Goal: Transaction & Acquisition: Download file/media

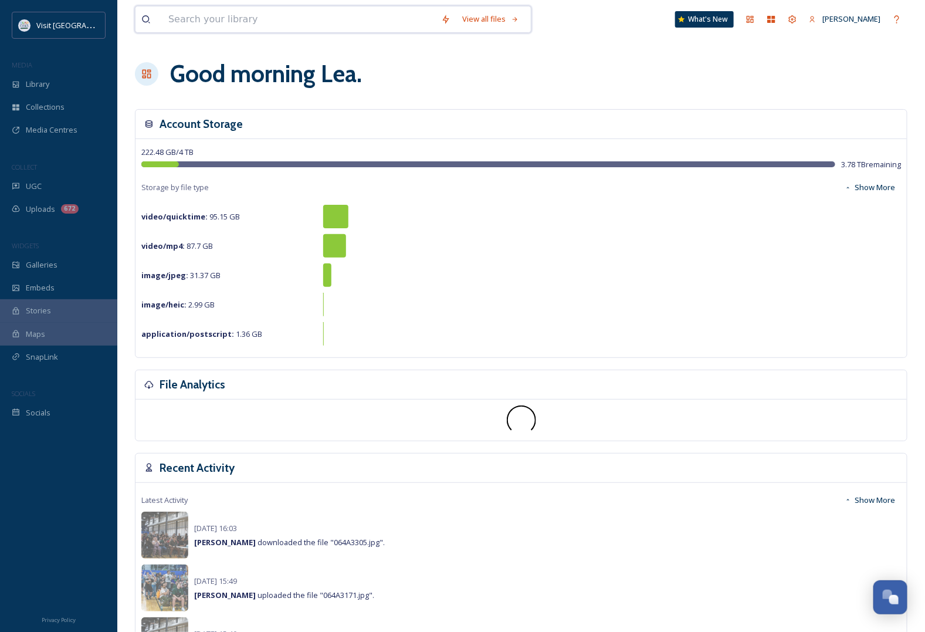
click at [226, 22] on input at bounding box center [299, 19] width 273 height 26
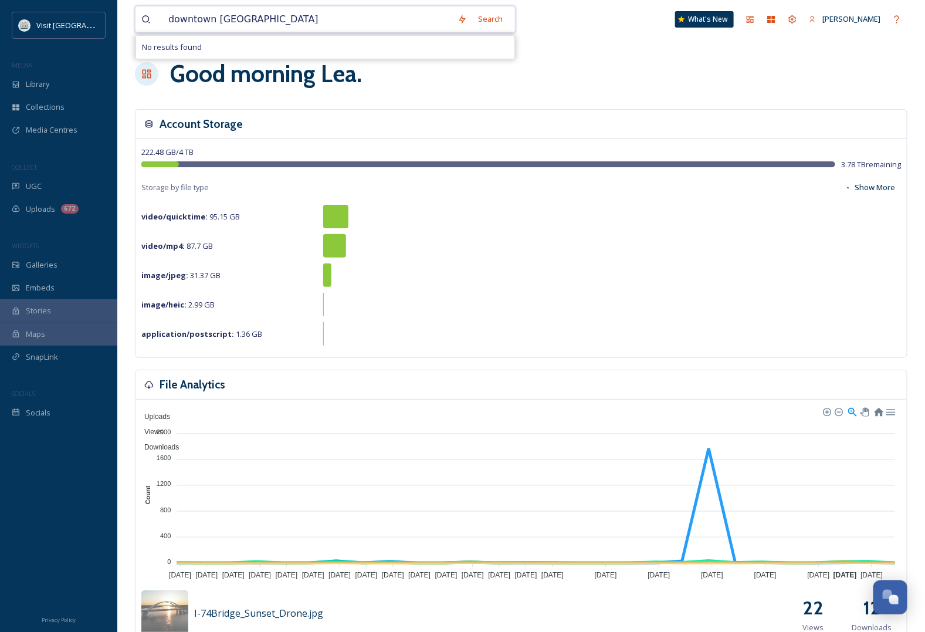
type input "downtown [GEOGRAPHIC_DATA]"
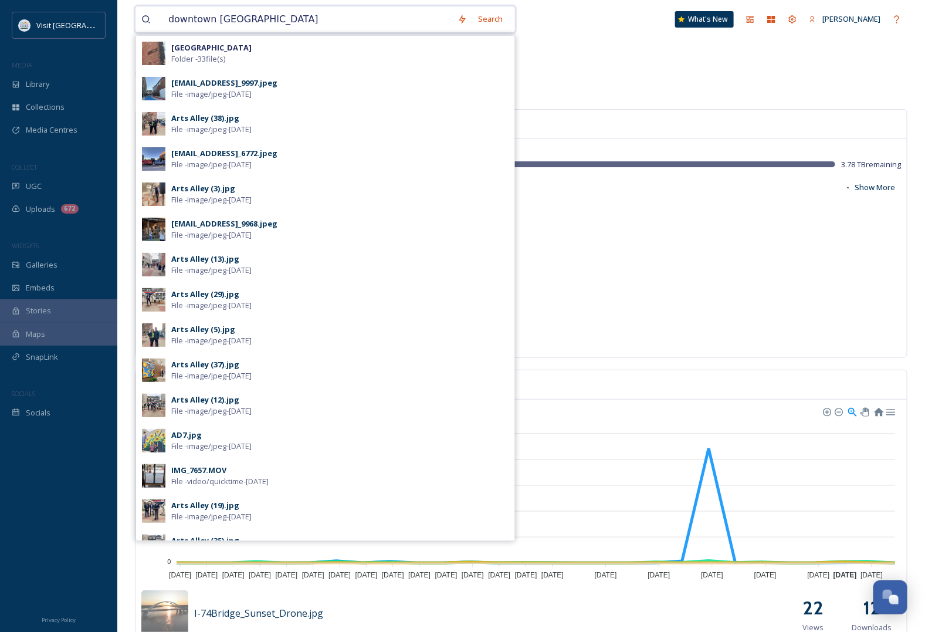
click at [305, 19] on input "downtown [GEOGRAPHIC_DATA]" at bounding box center [307, 19] width 289 height 26
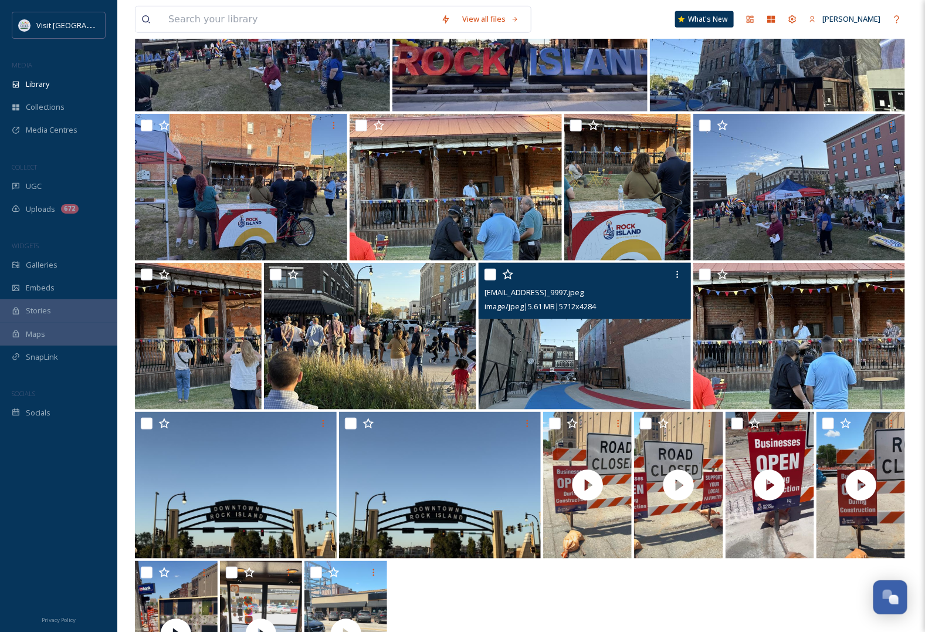
scroll to position [414, 0]
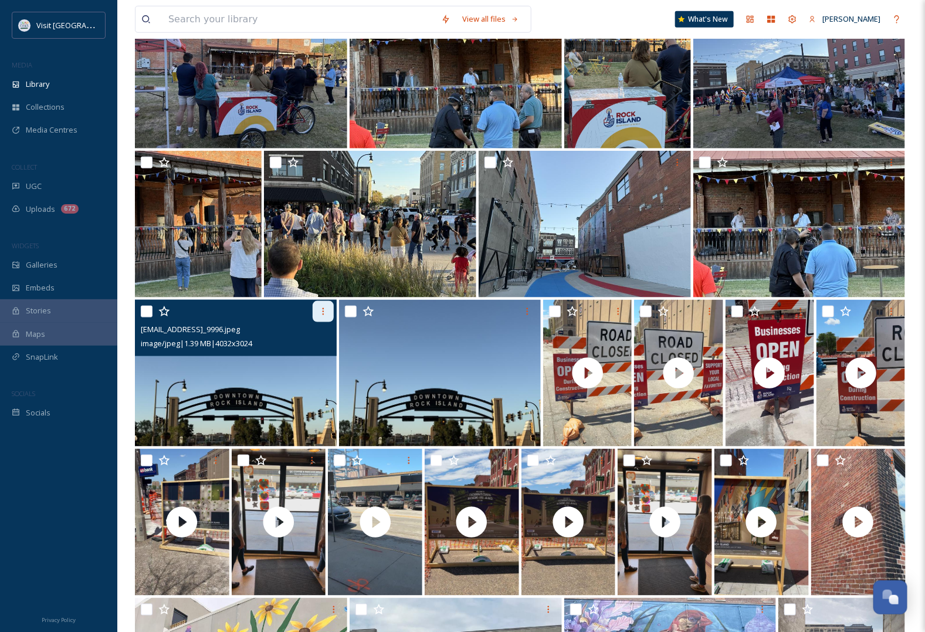
click at [326, 312] on icon at bounding box center [323, 311] width 9 height 9
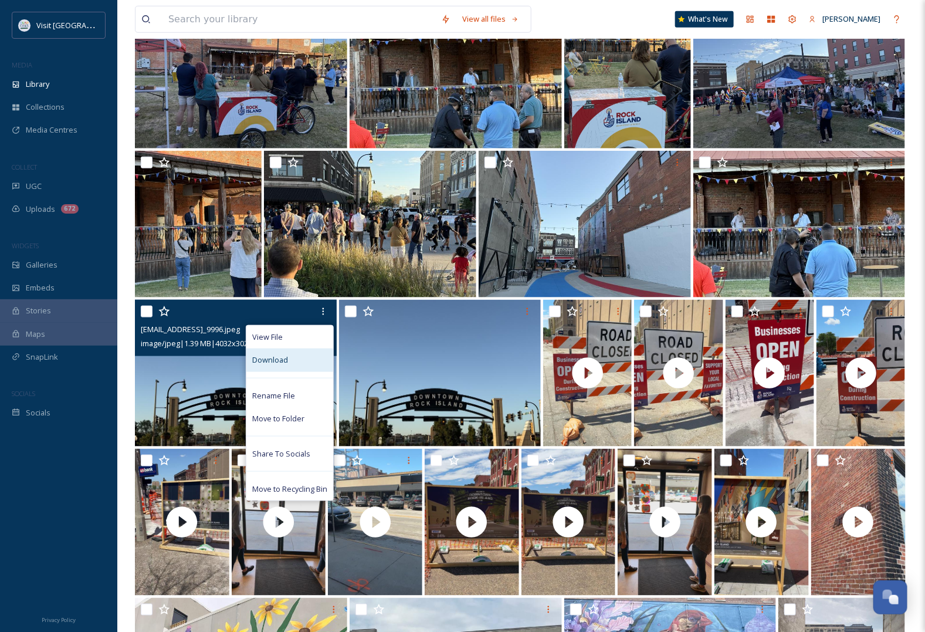
click at [305, 360] on div "Download" at bounding box center [289, 359] width 87 height 23
